Goal: Transaction & Acquisition: Purchase product/service

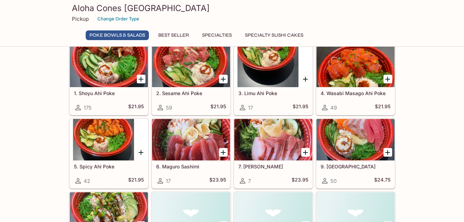
scroll to position [41, 0]
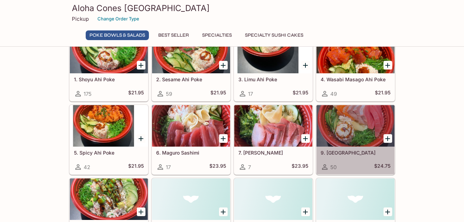
click at [342, 136] on div at bounding box center [355, 125] width 78 height 41
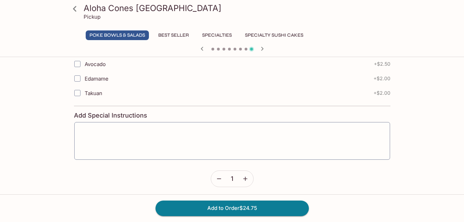
scroll to position [354, 0]
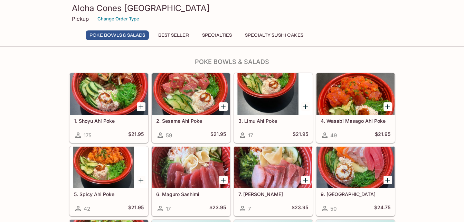
click at [109, 101] on div at bounding box center [109, 93] width 78 height 41
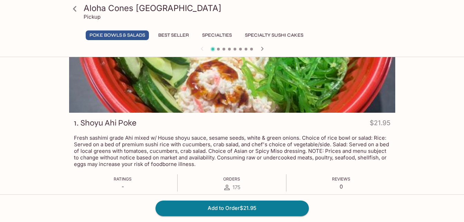
scroll to position [111, 0]
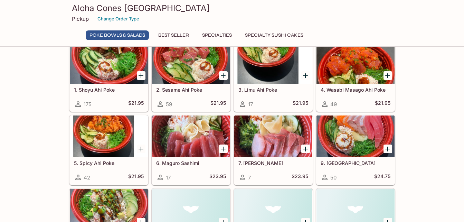
scroll to position [23, 0]
